Goal: Task Accomplishment & Management: Use online tool/utility

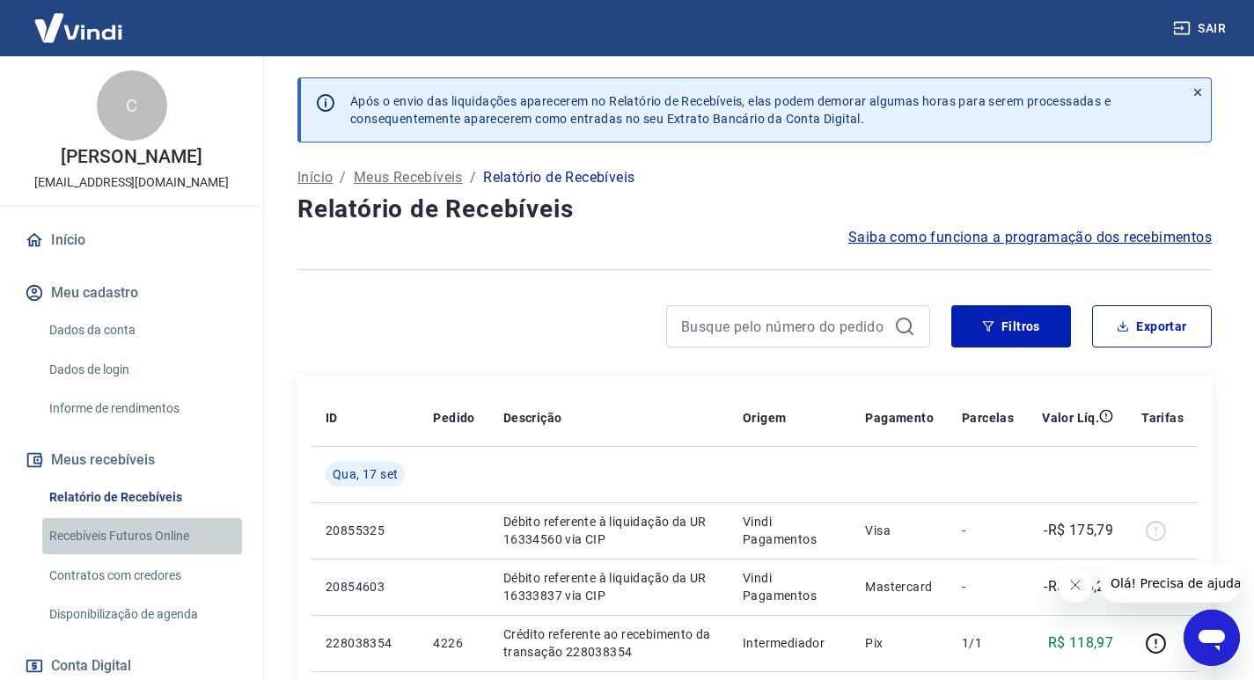
click at [152, 539] on link "Recebíveis Futuros Online" at bounding box center [142, 536] width 200 height 36
